Goal: Find contact information: Find contact information

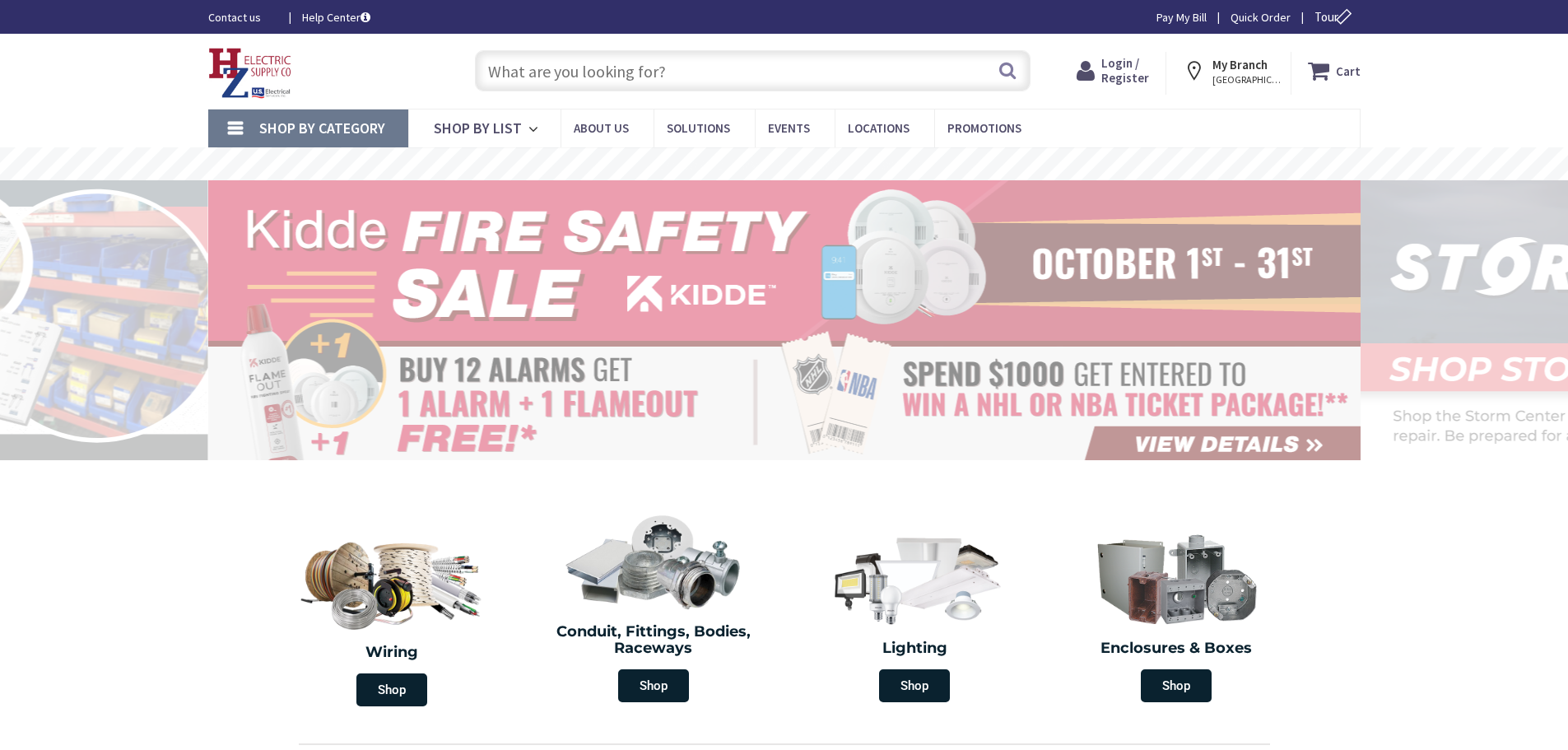
click at [533, 66] on input "text" at bounding box center [753, 71] width 556 height 41
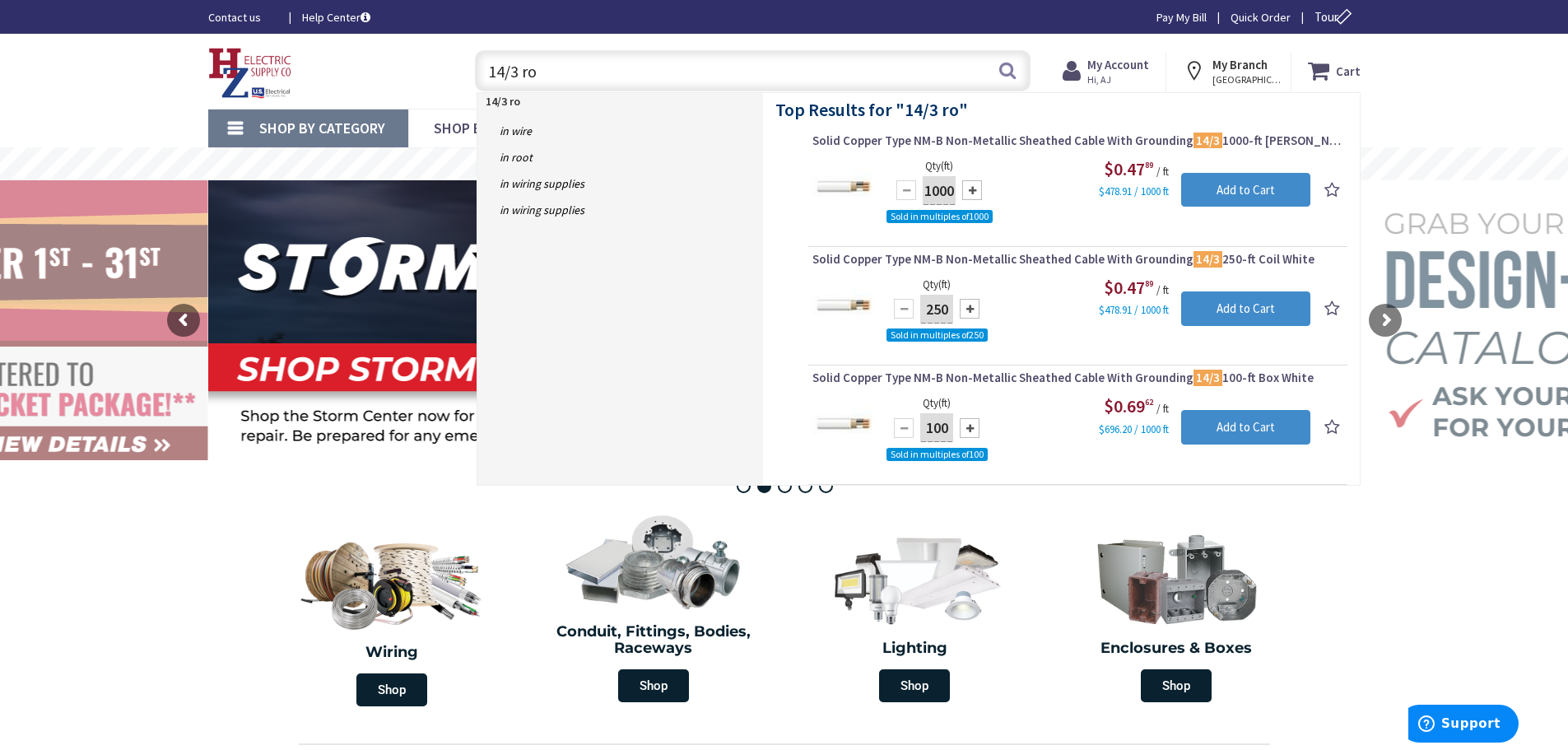
type input "14/3 ro"
drag, startPoint x: 311, startPoint y: 284, endPoint x: 325, endPoint y: 280, distance: 14.6
click at [316, 283] on rs-layer at bounding box center [784, 320] width 1152 height 280
click at [966, 90] on input "14/3 ro" at bounding box center [753, 71] width 556 height 41
click at [416, 56] on div "Toggle Nav" at bounding box center [325, 71] width 259 height 55
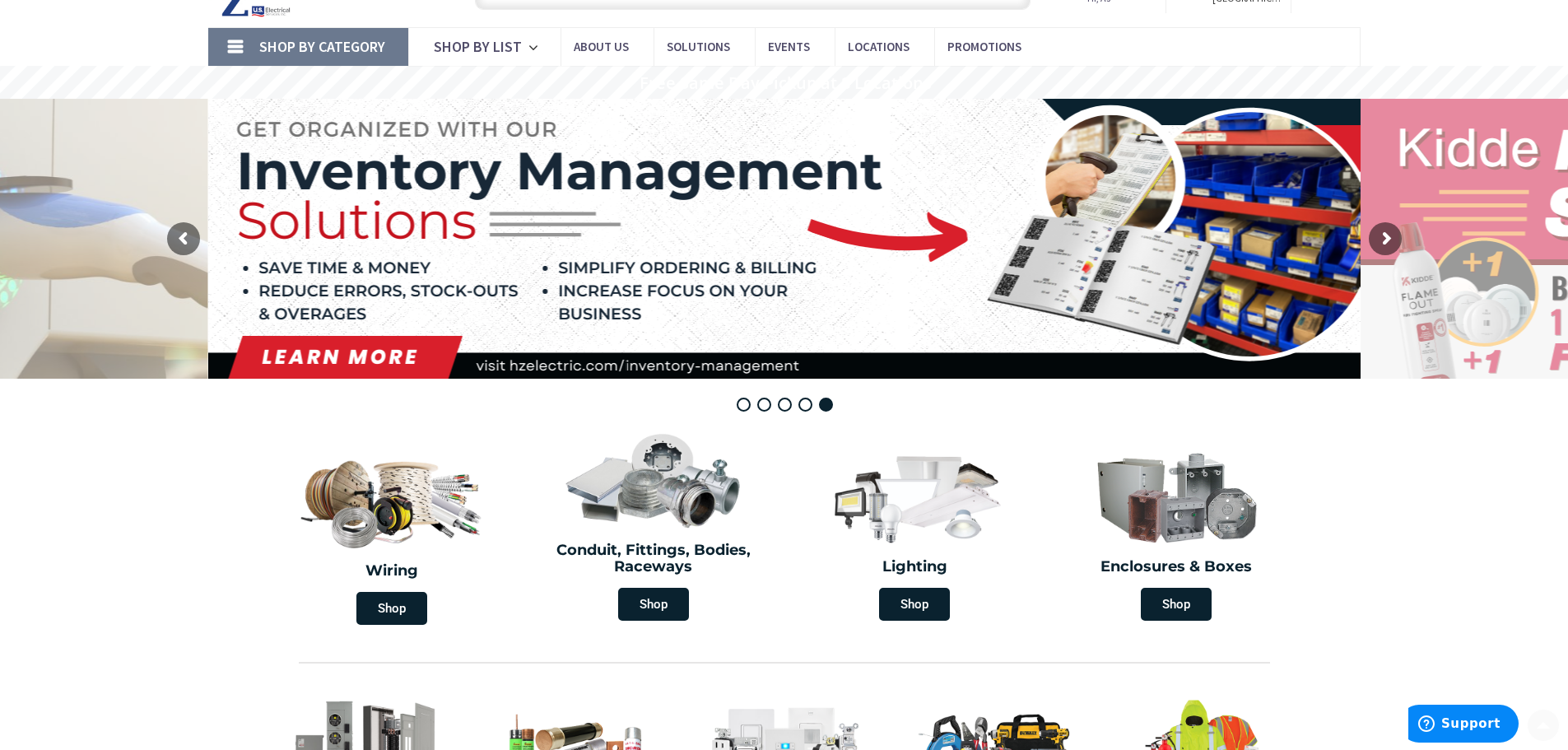
scroll to position [165, 0]
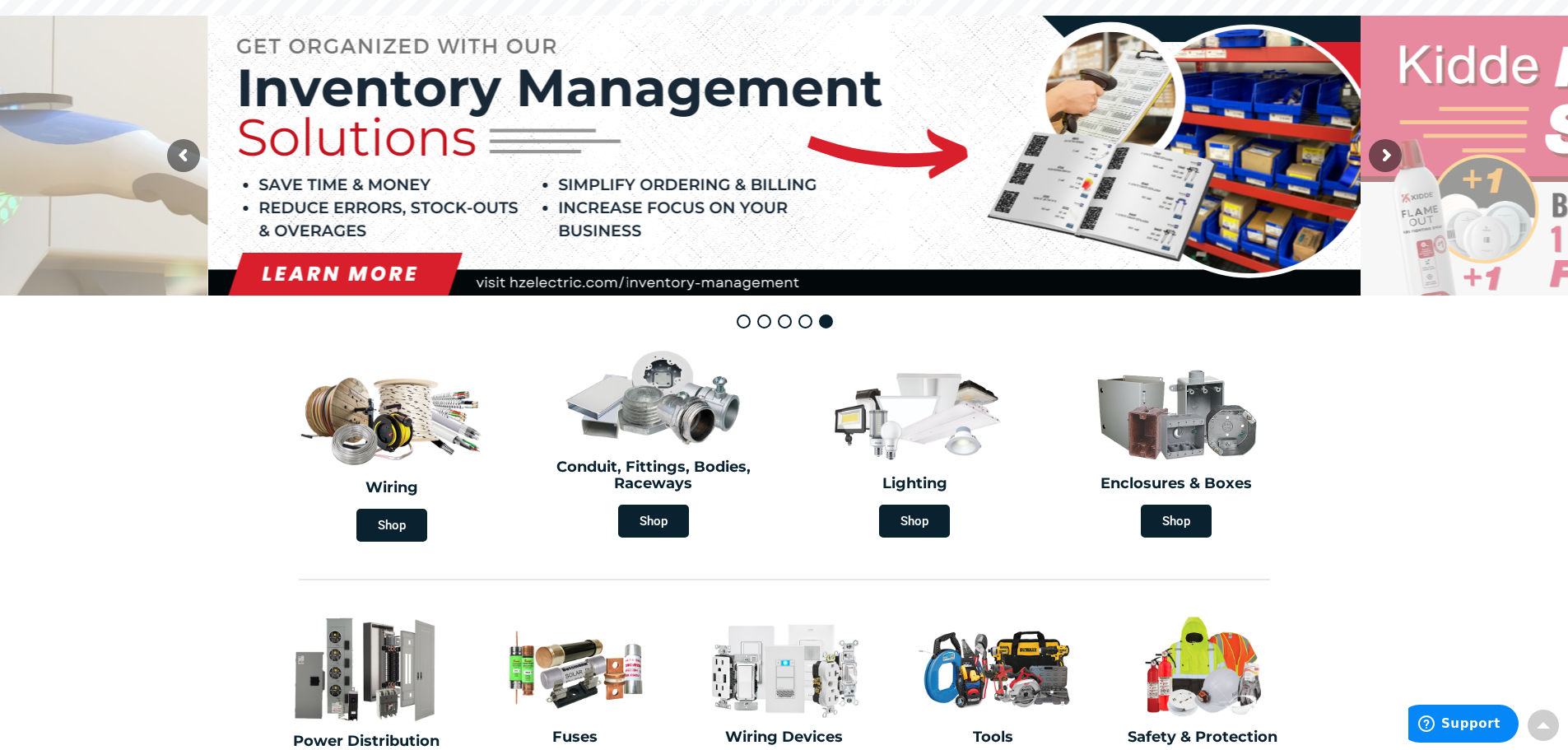
click at [409, 277] on rs-layer at bounding box center [784, 155] width 1152 height 280
click at [392, 276] on rs-layer at bounding box center [784, 155] width 1152 height 280
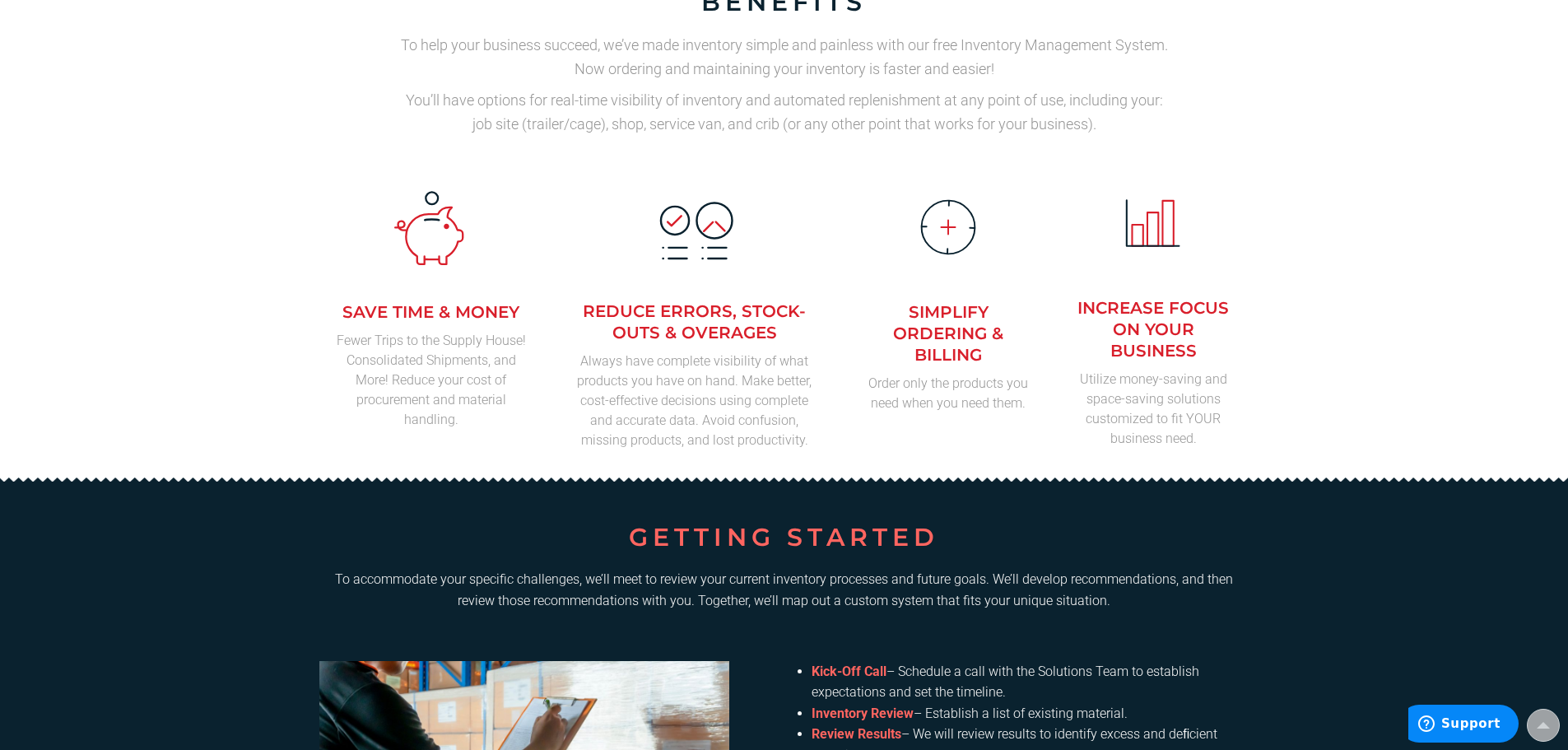
click at [439, 230] on lord-icon at bounding box center [431, 231] width 99 height 99
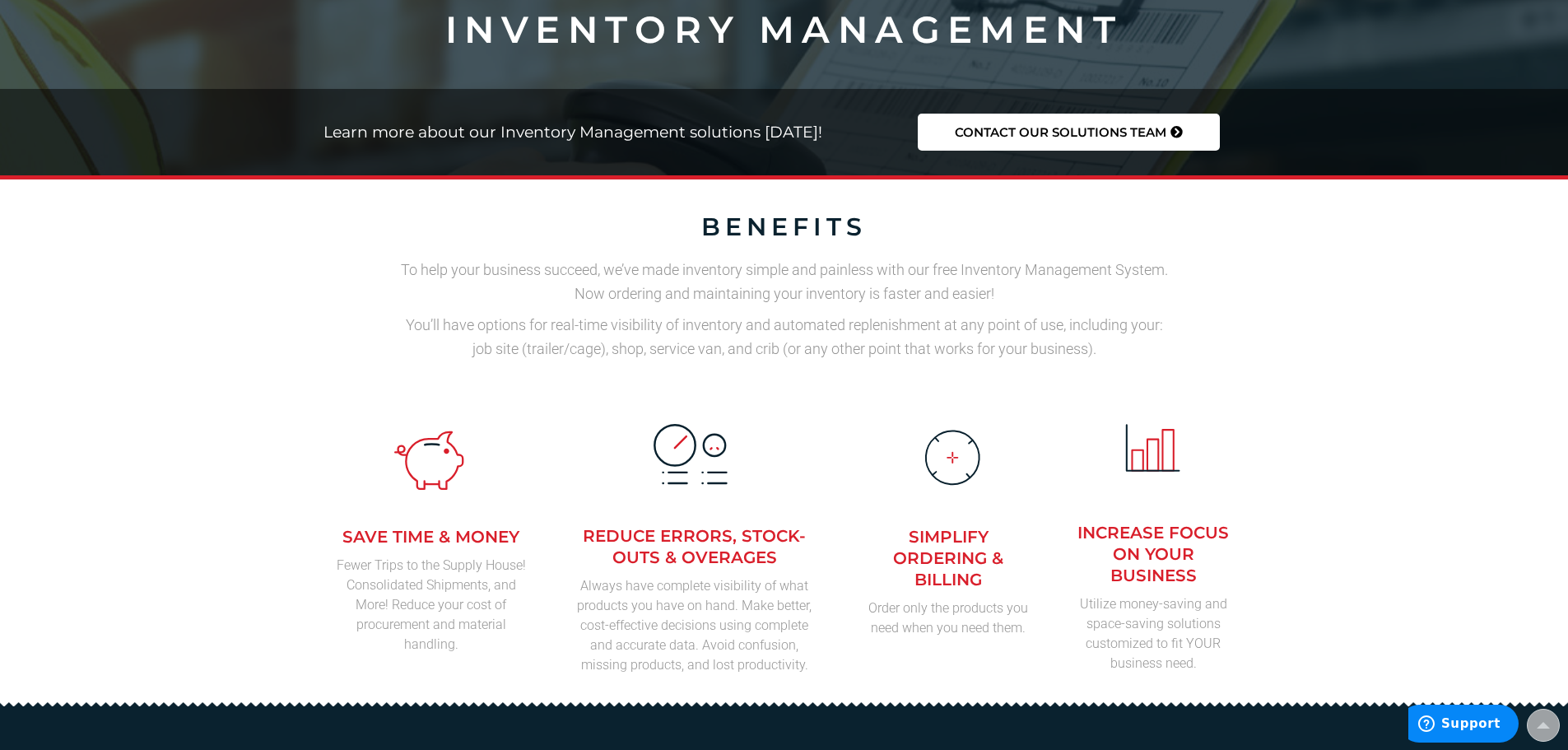
scroll to position [247, 0]
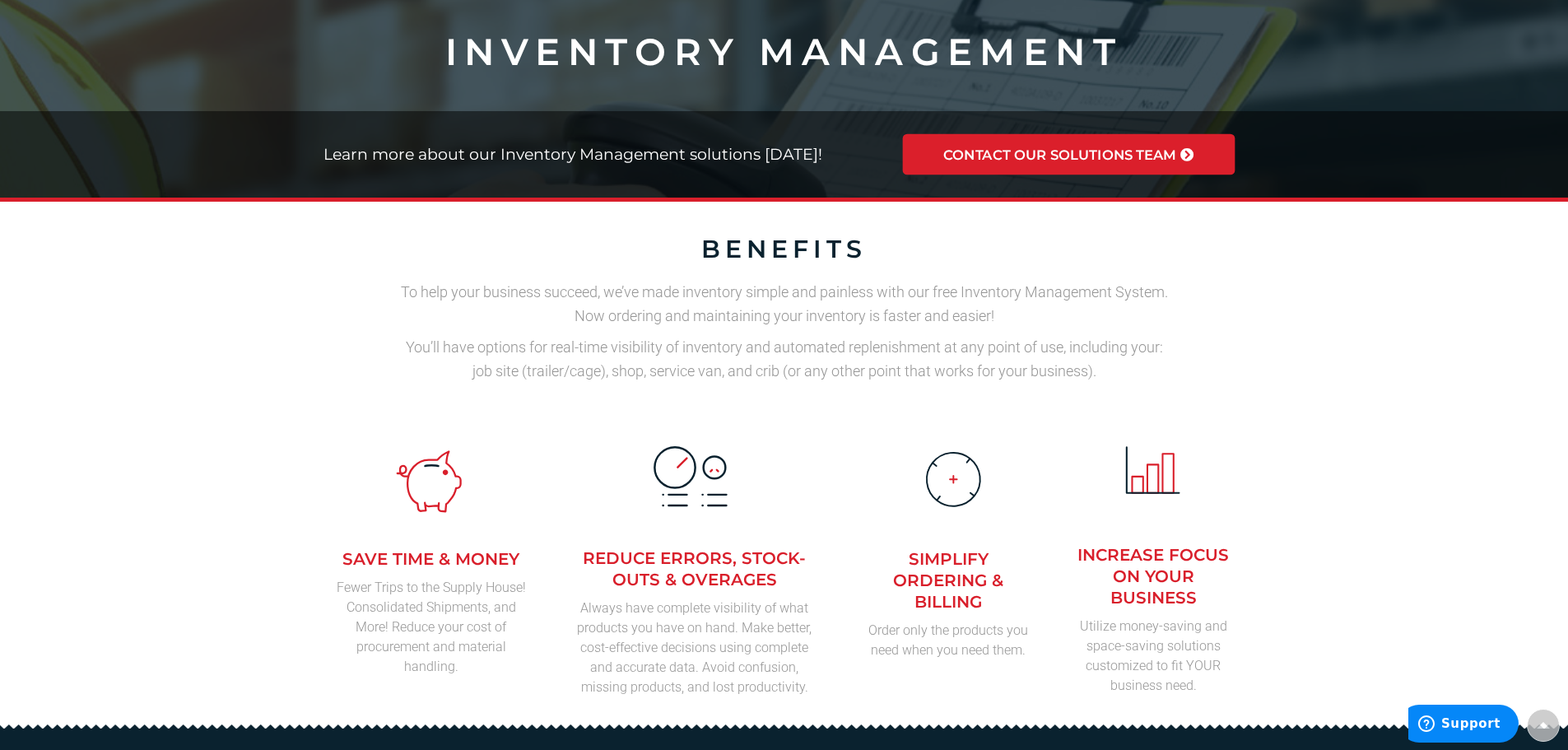
click at [1142, 156] on span "Contact our Solutions Team" at bounding box center [1061, 154] width 233 height 14
